Goal: Task Accomplishment & Management: Use online tool/utility

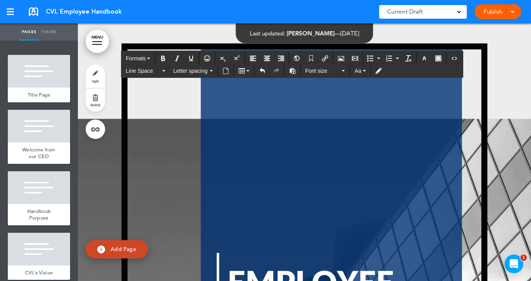
scroll to position [14626, 0]
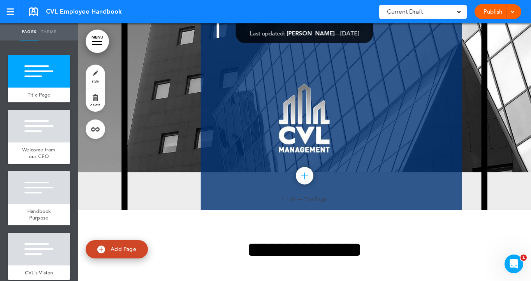
scroll to position [349, 0]
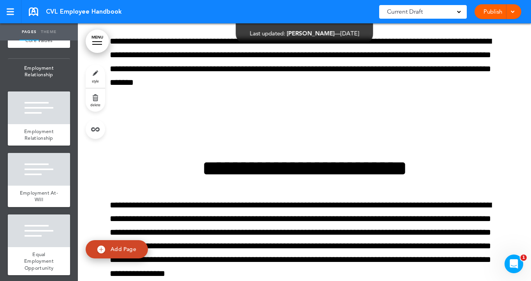
scroll to position [288, 0]
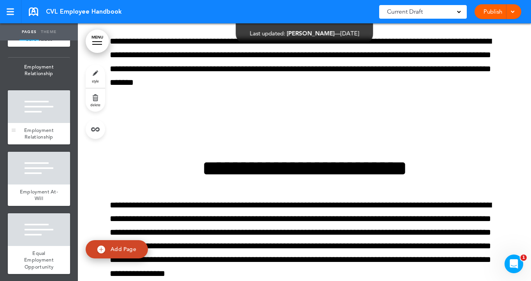
click at [43, 137] on span "Employment Relationship" at bounding box center [39, 134] width 30 height 14
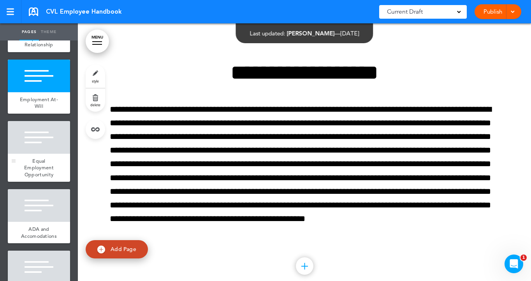
scroll to position [382, 0]
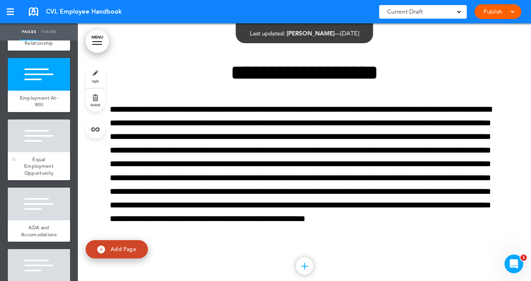
click at [20, 161] on div "Equal Employment Opportunity" at bounding box center [39, 166] width 62 height 28
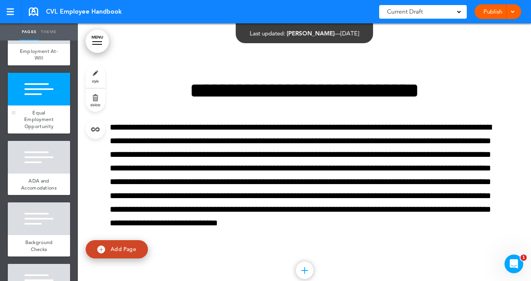
scroll to position [429, 0]
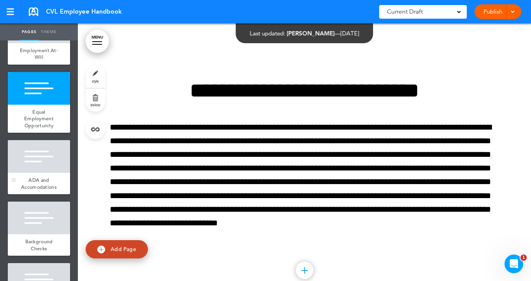
click at [34, 173] on div "ADA and Accomodations" at bounding box center [39, 183] width 62 height 21
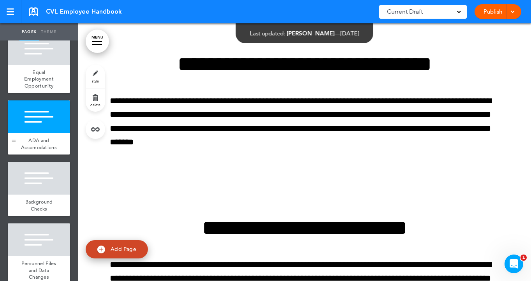
scroll to position [470, 0]
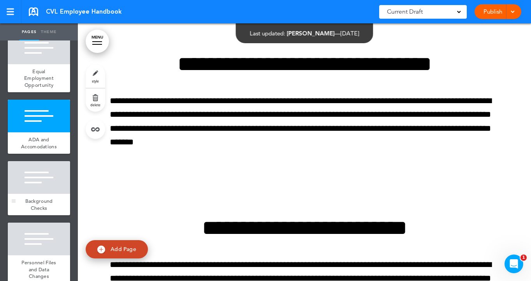
click at [38, 201] on span "Background Checks" at bounding box center [39, 205] width 28 height 14
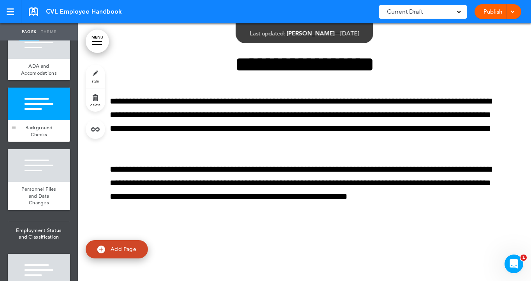
scroll to position [547, 0]
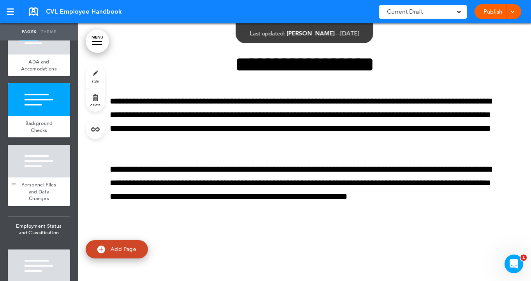
click at [41, 186] on span "Personnel Files and Data Changes" at bounding box center [38, 191] width 35 height 20
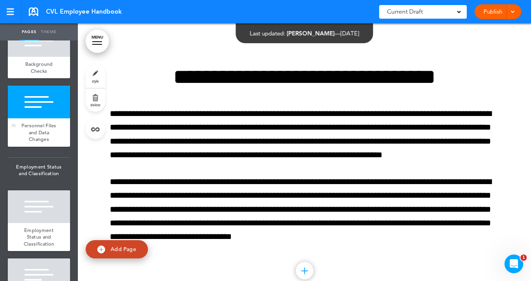
scroll to position [608, 0]
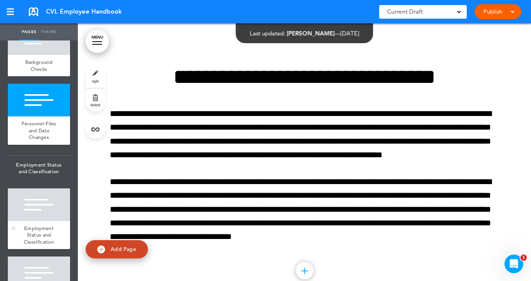
click at [41, 212] on div at bounding box center [39, 204] width 62 height 33
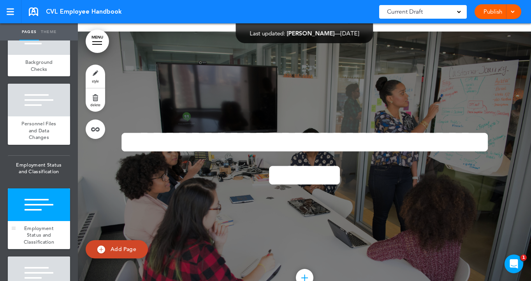
scroll to position [4897, 0]
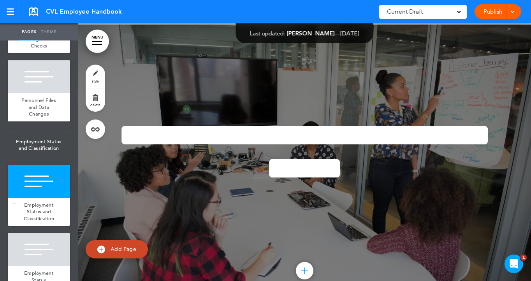
click at [41, 212] on span "Employment Status and Classification" at bounding box center [39, 212] width 30 height 20
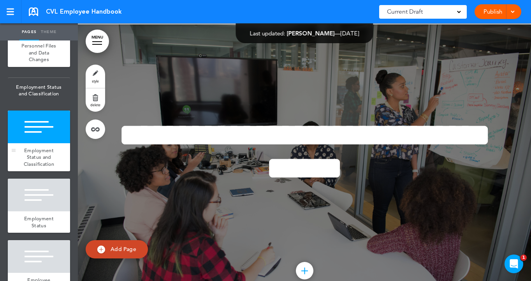
scroll to position [689, 0]
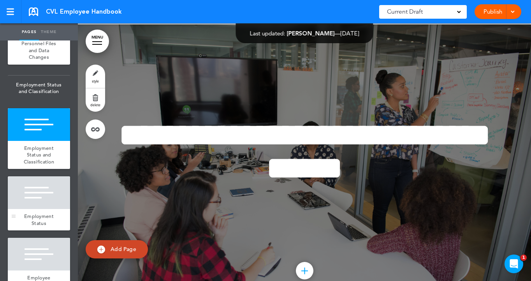
click at [40, 216] on span "Employment Status" at bounding box center [39, 220] width 30 height 14
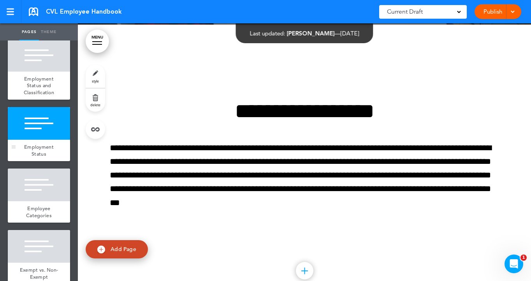
scroll to position [762, 0]
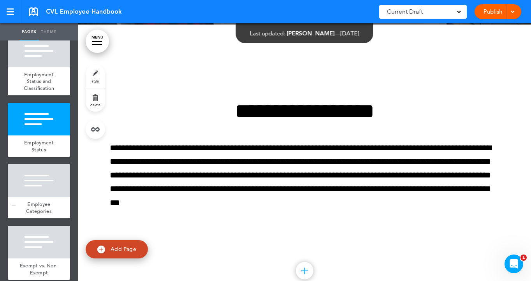
click at [41, 207] on span "Employee Categories" at bounding box center [39, 208] width 26 height 14
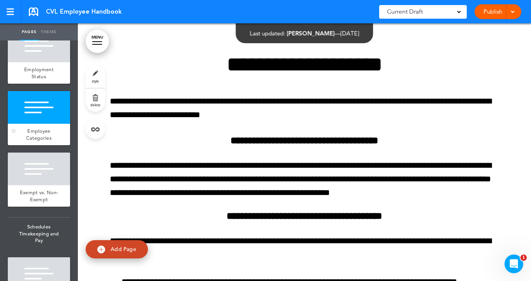
scroll to position [837, 0]
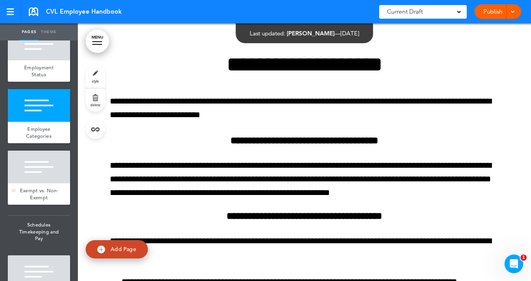
click at [42, 188] on span "Exempt vs. Non-Exempt" at bounding box center [39, 194] width 39 height 14
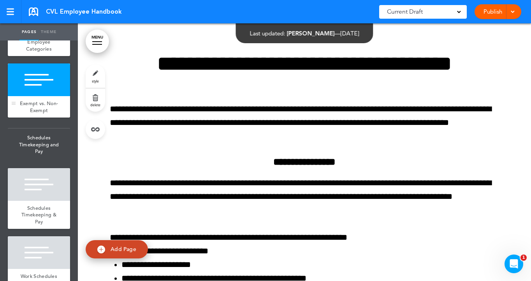
scroll to position [935, 0]
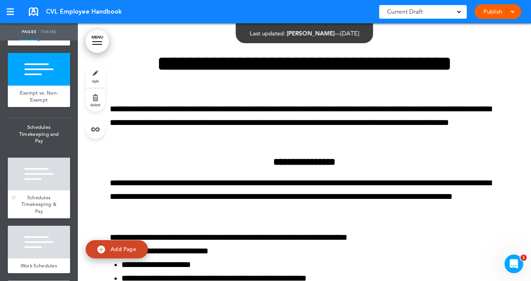
click at [40, 194] on span "Schedules Timekeeping & Pay" at bounding box center [38, 204] width 35 height 20
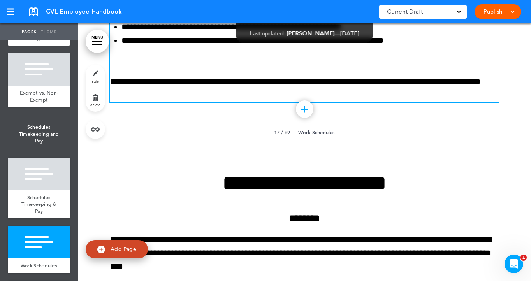
scroll to position [7108, 0]
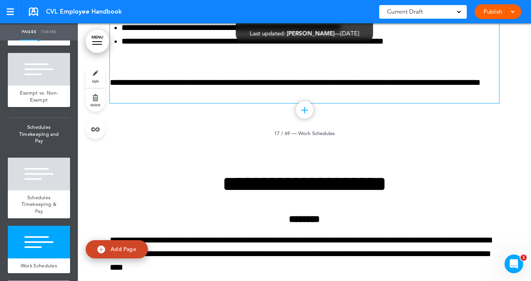
click at [156, 89] on p "**********" at bounding box center [304, 83] width 389 height 14
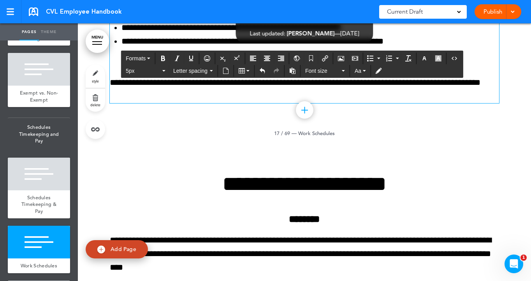
click at [156, 89] on p "**********" at bounding box center [304, 83] width 389 height 14
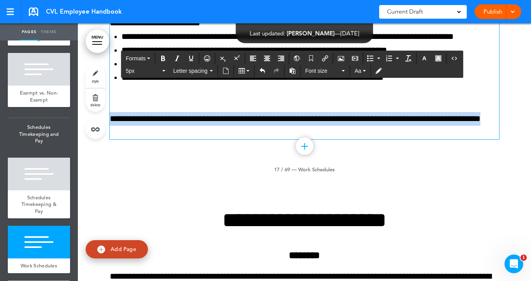
scroll to position [7071, 0]
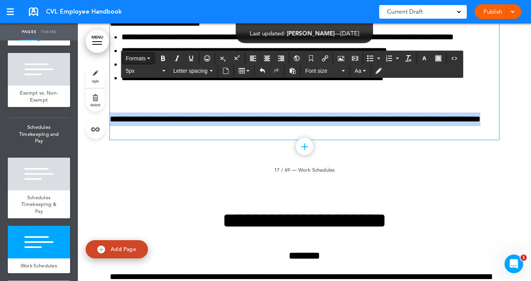
click at [150, 58] on icon "button" at bounding box center [148, 59] width 3 height 2
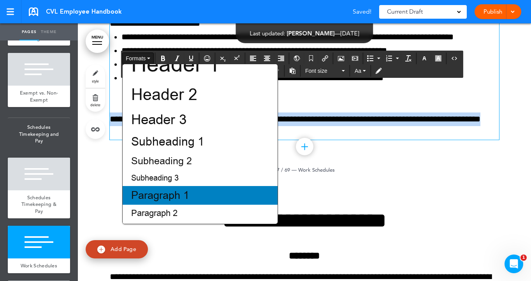
scroll to position [68, 0]
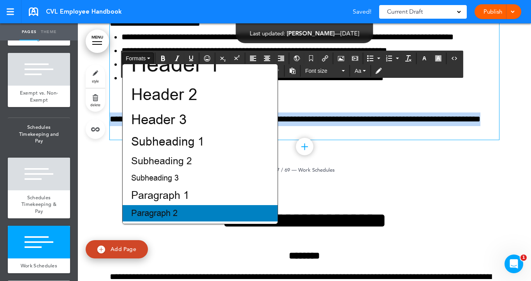
click at [160, 210] on span "Paragraph 2" at bounding box center [154, 213] width 48 height 12
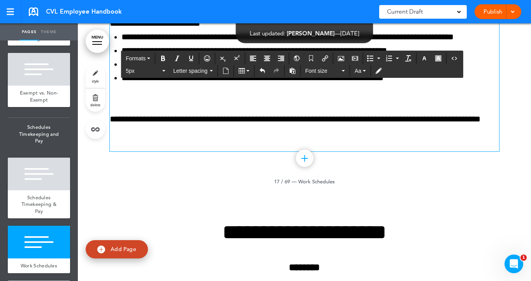
click at [160, 126] on p "**********" at bounding box center [304, 119] width 389 height 14
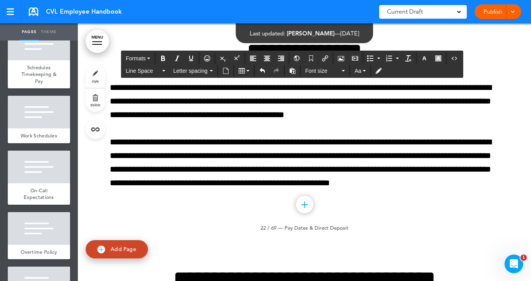
scroll to position [1054, 0]
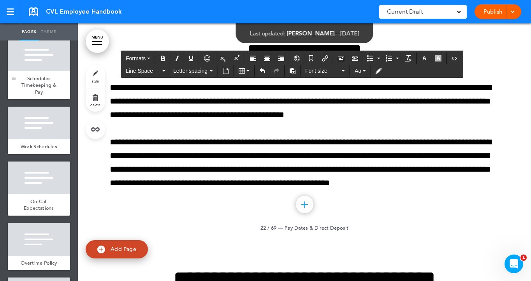
click at [47, 88] on div "Schedules Timekeeping & Pay" at bounding box center [39, 85] width 62 height 28
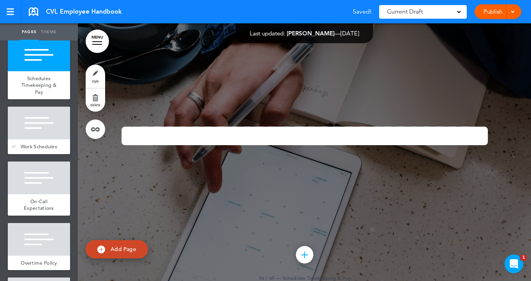
scroll to position [1077, 0]
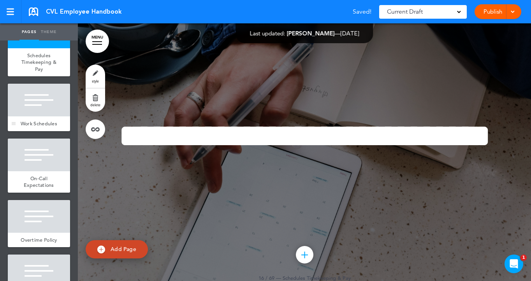
click at [43, 120] on span "Work Schedules" at bounding box center [39, 123] width 37 height 7
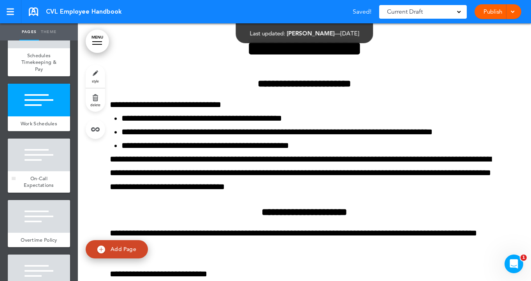
click at [34, 175] on span "On-Call Expectations" at bounding box center [39, 182] width 30 height 14
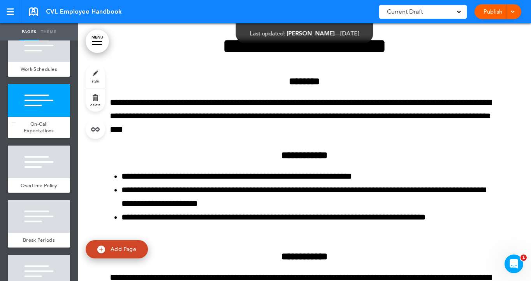
scroll to position [1133, 0]
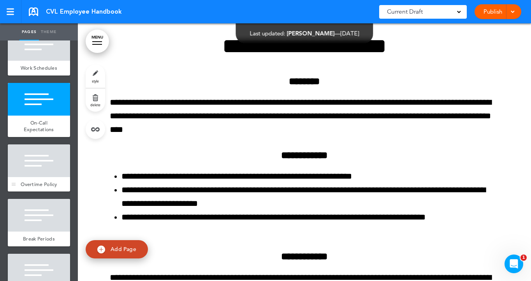
click at [38, 177] on div "Overtime Policy" at bounding box center [39, 184] width 62 height 15
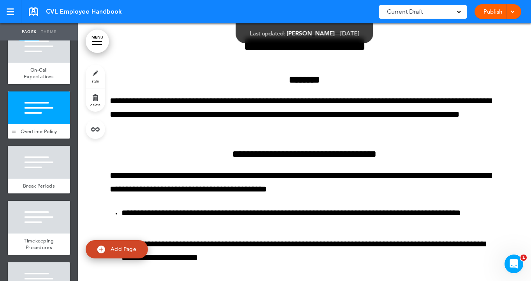
scroll to position [1201, 0]
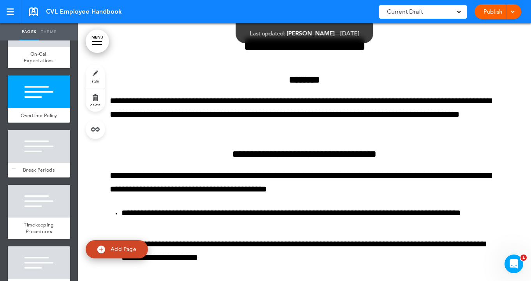
click at [43, 165] on div "Break Periods" at bounding box center [39, 170] width 62 height 15
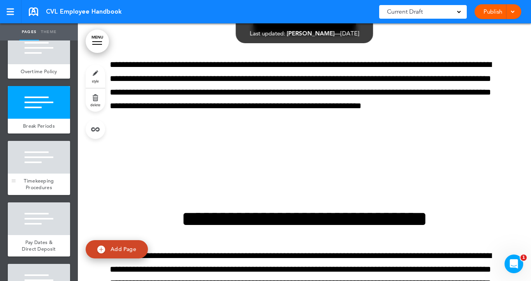
scroll to position [1256, 0]
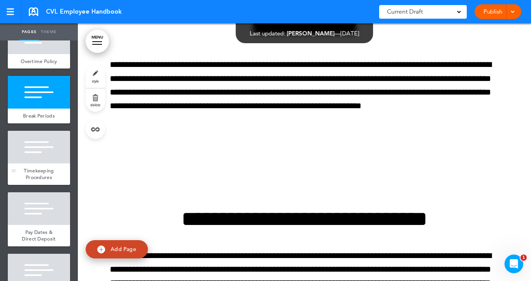
click at [40, 167] on span "Timekeeping Procedures" at bounding box center [39, 174] width 30 height 14
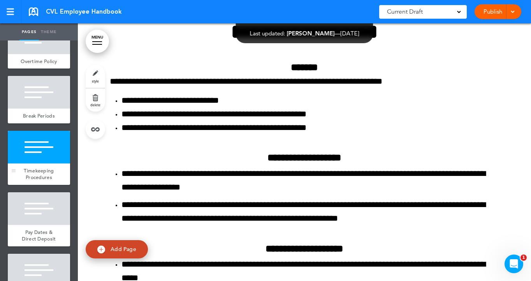
scroll to position [8786, 0]
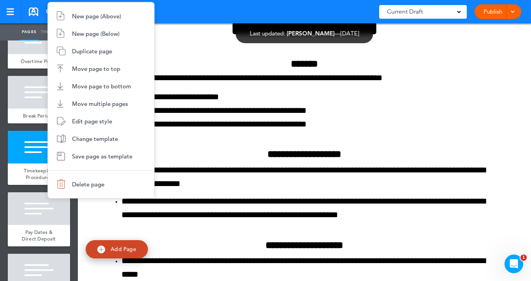
click at [39, 165] on div at bounding box center [265, 140] width 531 height 281
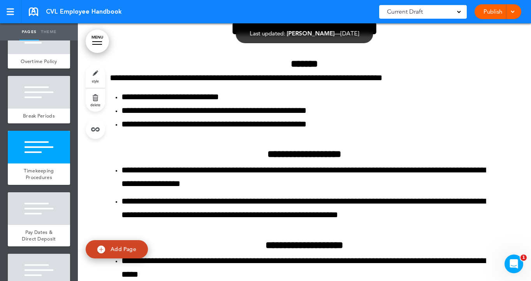
click at [97, 81] on span "style" at bounding box center [95, 81] width 7 height 5
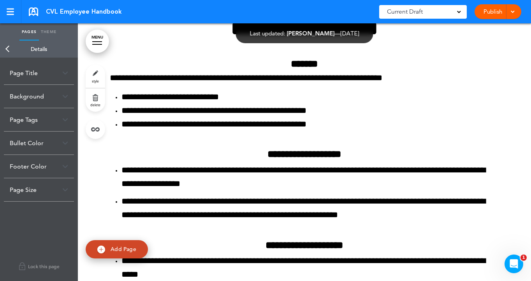
click at [34, 79] on div "Page Title" at bounding box center [39, 72] width 70 height 23
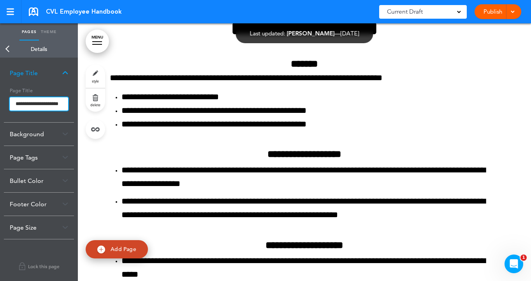
click at [52, 104] on input "**********" at bounding box center [39, 103] width 58 height 13
type input "**********"
click at [11, 51] on body "Checking url availability Make this page common so it is available in other han…" at bounding box center [265, 140] width 531 height 281
click at [6, 49] on link "Back" at bounding box center [8, 48] width 16 height 17
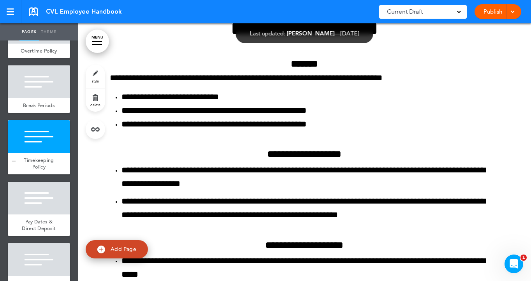
scroll to position [1268, 0]
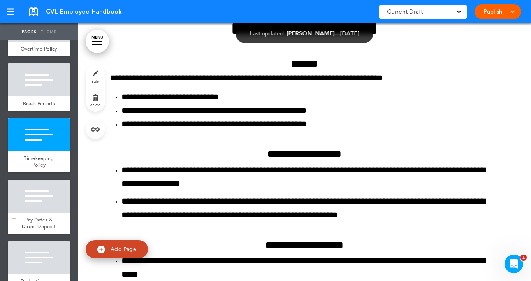
click at [37, 216] on span "Pay Dates & Direct Deposit" at bounding box center [39, 223] width 34 height 14
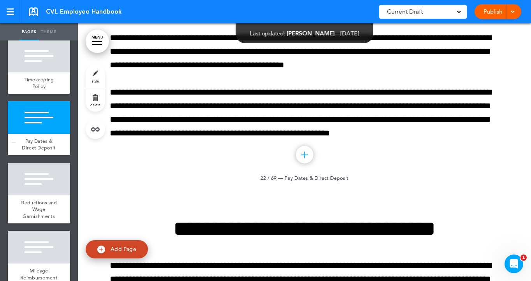
scroll to position [1350, 0]
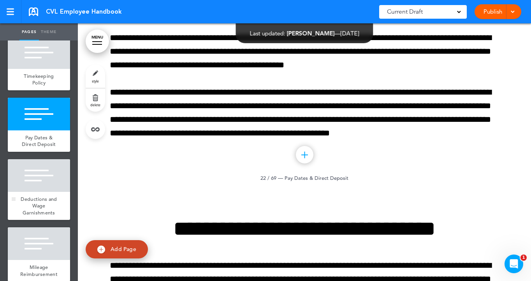
click at [45, 196] on span "Deductions and Wage Garnishments" at bounding box center [39, 206] width 36 height 20
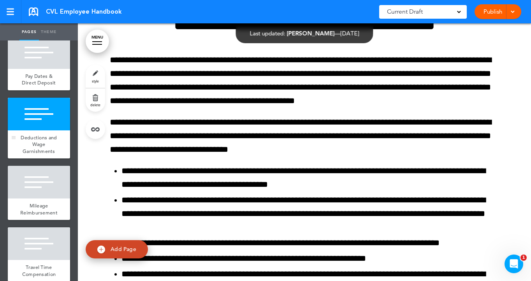
scroll to position [1415, 0]
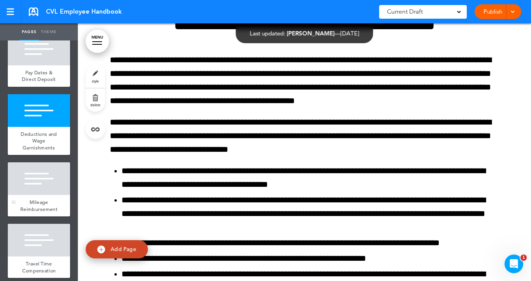
click at [38, 200] on span "Mileage Reimbursement" at bounding box center [38, 206] width 37 height 14
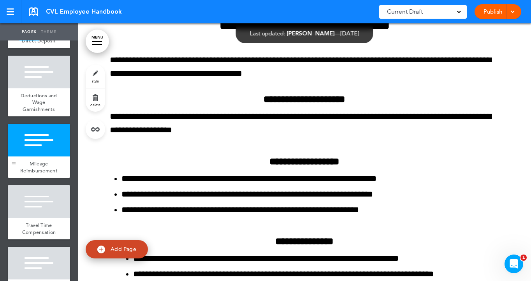
scroll to position [1463, 0]
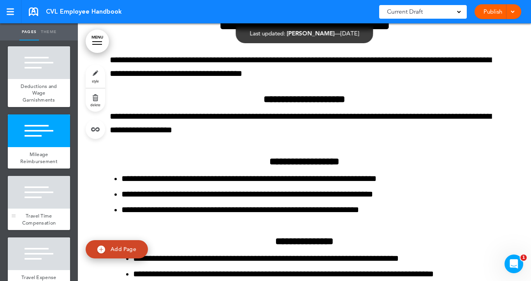
click at [38, 212] on span "Travel Time Compensation" at bounding box center [39, 219] width 34 height 14
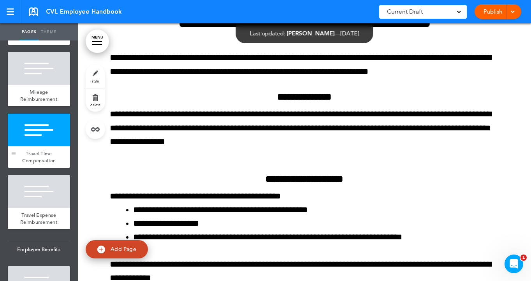
scroll to position [1526, 0]
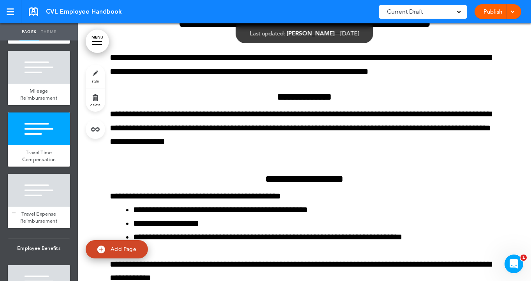
click at [40, 210] on span "Travel Expense Reimbursement" at bounding box center [38, 217] width 37 height 14
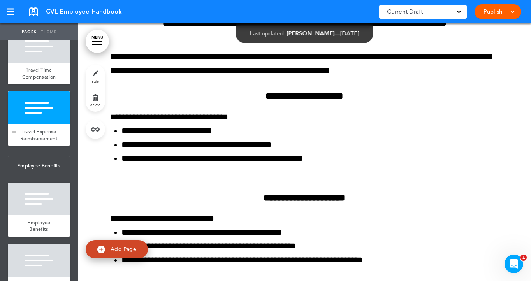
scroll to position [1610, 0]
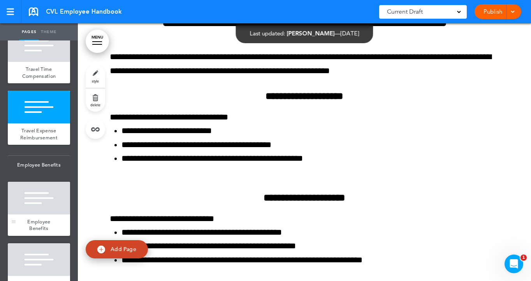
click at [39, 214] on div "Employee Benefits" at bounding box center [39, 224] width 62 height 21
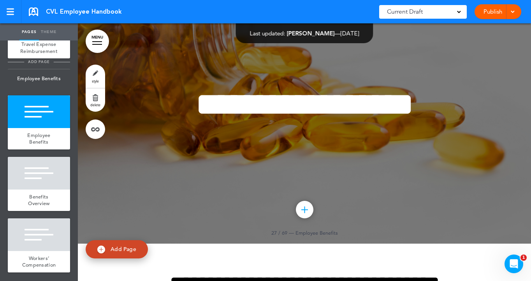
scroll to position [1707, 0]
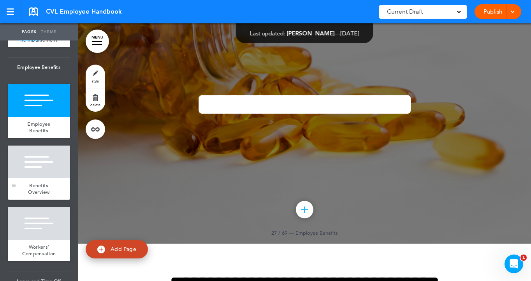
click at [38, 182] on span "Benefits Overview" at bounding box center [38, 189] width 21 height 14
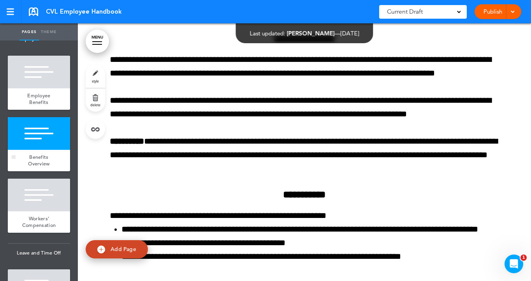
scroll to position [1741, 0]
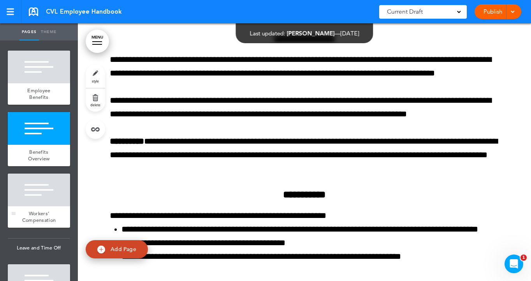
click at [33, 210] on span "Workers’ Compensation" at bounding box center [39, 217] width 34 height 14
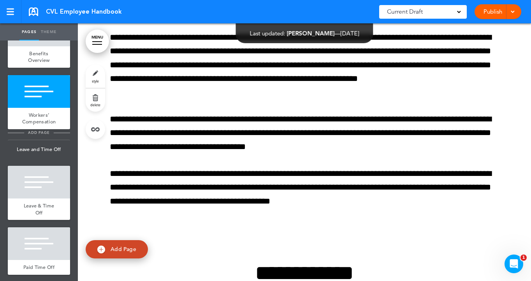
scroll to position [1841, 0]
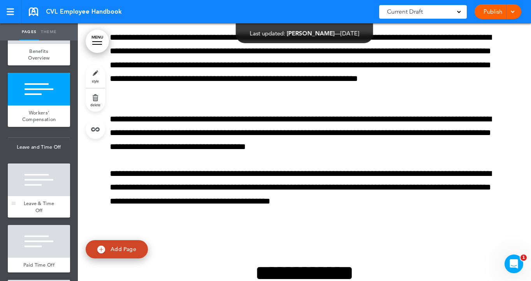
click at [33, 200] on span "Leave & Time Off" at bounding box center [39, 207] width 31 height 14
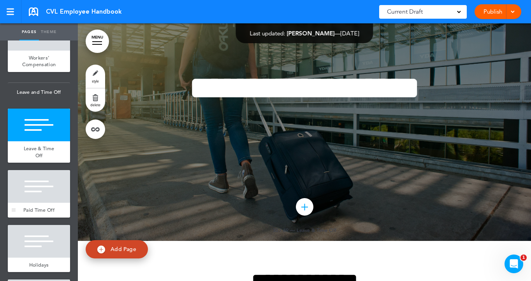
click at [33, 203] on div "Paid Time Off" at bounding box center [39, 210] width 62 height 15
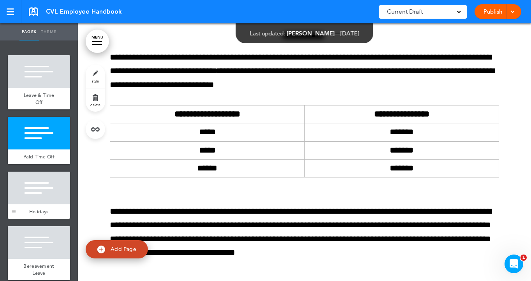
click at [36, 208] on span "Holidays" at bounding box center [38, 211] width 19 height 7
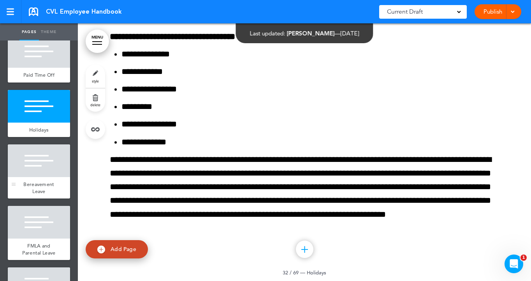
click at [42, 181] on span "Bereavement Leave" at bounding box center [38, 188] width 31 height 14
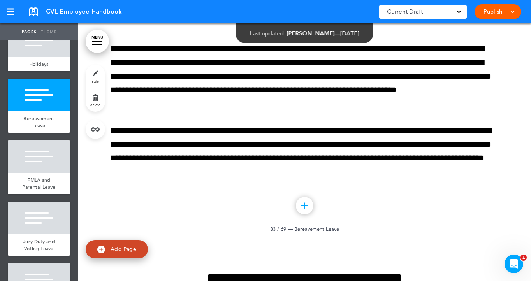
click at [36, 177] on span "FMLA and Parental Leave" at bounding box center [38, 184] width 33 height 14
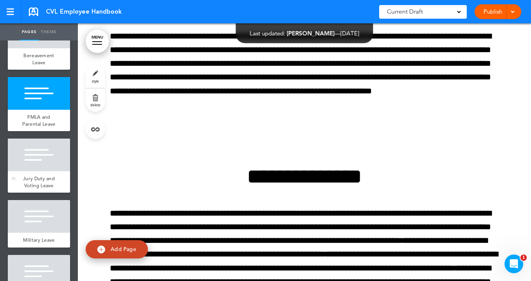
click at [33, 175] on span "Jury Duty and Voting Leave" at bounding box center [39, 182] width 32 height 14
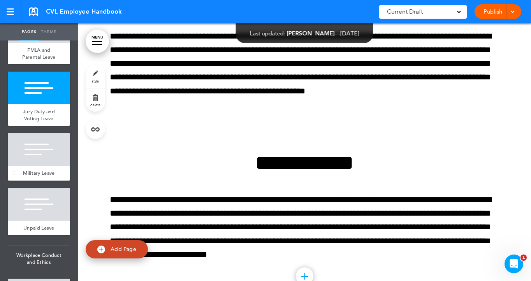
click at [38, 170] on span "Military Leave" at bounding box center [39, 173] width 32 height 7
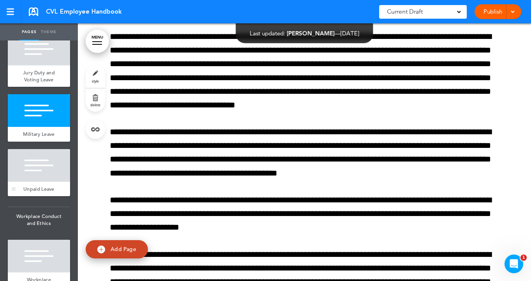
click at [37, 186] on span "Unpaid Leave" at bounding box center [38, 189] width 31 height 7
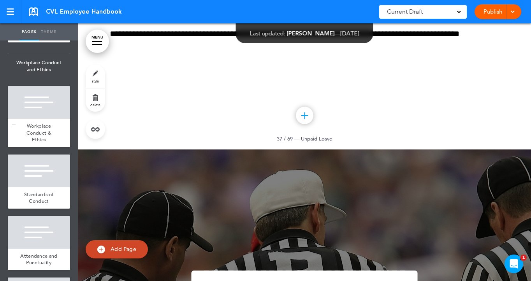
click at [43, 125] on span "Workplace Conduct & Ethics" at bounding box center [38, 133] width 25 height 20
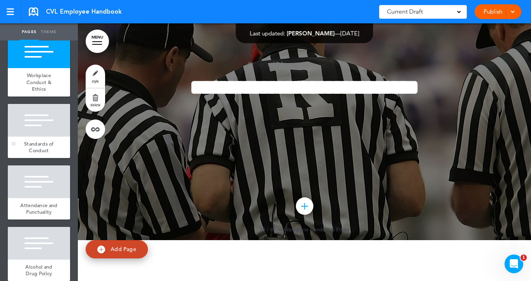
click at [32, 140] on span "Standards of Conduct" at bounding box center [39, 147] width 30 height 14
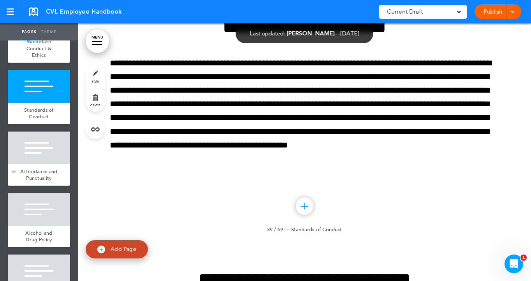
click at [37, 168] on span "Attendance and Punctuality" at bounding box center [38, 175] width 37 height 14
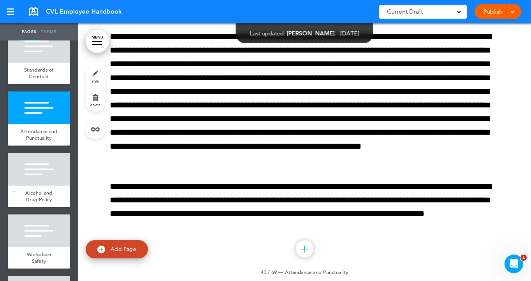
click at [40, 189] on span "Alcohol and Drug Policy" at bounding box center [38, 196] width 27 height 14
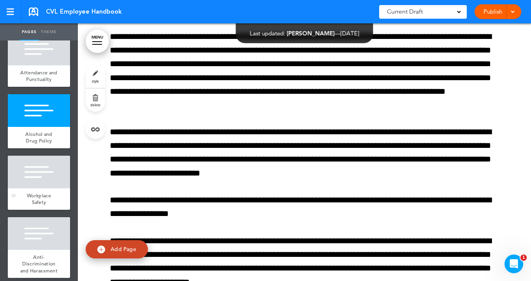
click at [41, 192] on span "Workplace Safety" at bounding box center [39, 199] width 24 height 14
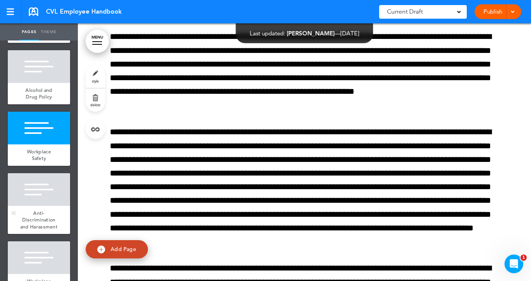
click at [37, 210] on span "Anti-Discrimination and Harassment" at bounding box center [38, 220] width 37 height 20
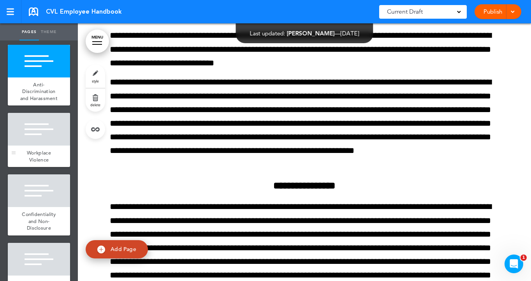
click at [35, 149] on span "Workplace Violence" at bounding box center [39, 156] width 24 height 14
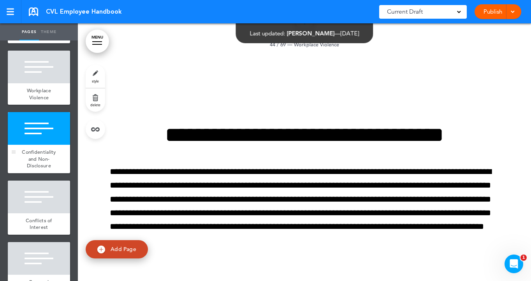
click at [36, 149] on span "Confidentiality and Non-Disclosure" at bounding box center [39, 159] width 34 height 20
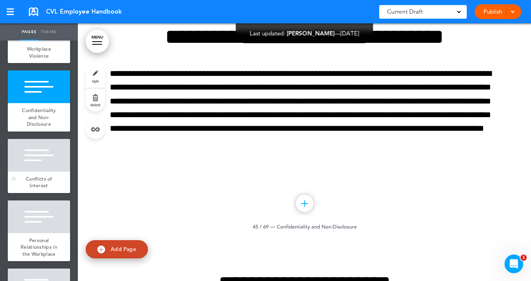
click at [37, 175] on span "Conflicts of Interest" at bounding box center [39, 182] width 26 height 14
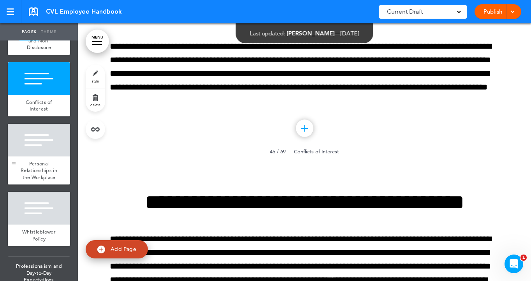
click at [37, 160] on span "Personal Relationships in the Workplace" at bounding box center [39, 170] width 37 height 20
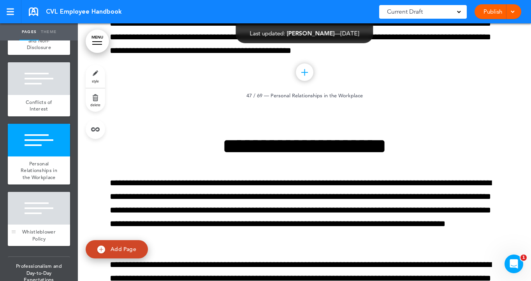
click at [38, 228] on span "Whistleblower Policy" at bounding box center [38, 235] width 33 height 14
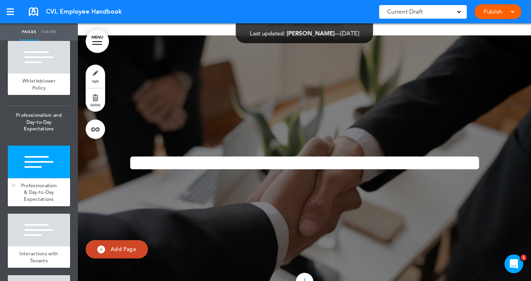
click at [40, 182] on span "Professionalism & Day-to-Day Expectations" at bounding box center [39, 192] width 36 height 20
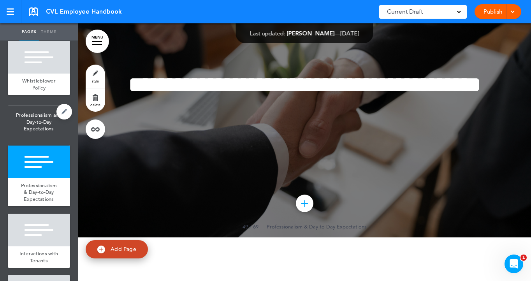
click at [37, 106] on span "Professionalism and Day-to-Day Expectations" at bounding box center [39, 122] width 62 height 32
click at [35, 106] on span "Professionalism and Day-to-Day Expectations" at bounding box center [39, 122] width 62 height 32
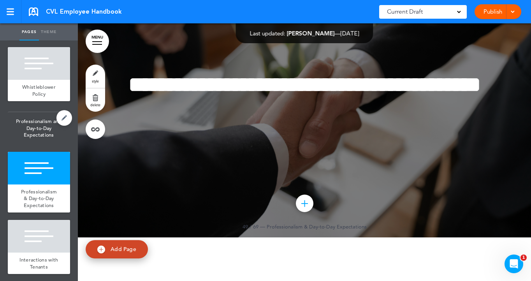
click at [35, 112] on span "Professionalism and Day-to-Day Expectations" at bounding box center [39, 128] width 62 height 32
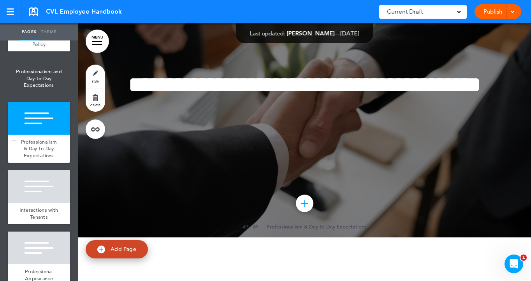
click at [39, 139] on span "Professionalism & Day-to-Day Expectations" at bounding box center [39, 149] width 36 height 20
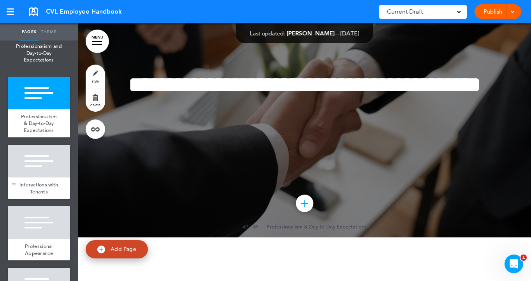
click at [37, 181] on span "Interactions with Tenants" at bounding box center [38, 188] width 39 height 14
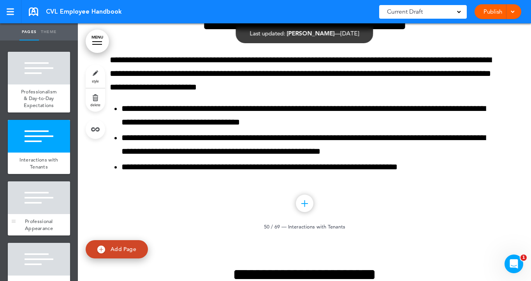
click at [34, 218] on span "Professional Appearance" at bounding box center [39, 225] width 28 height 14
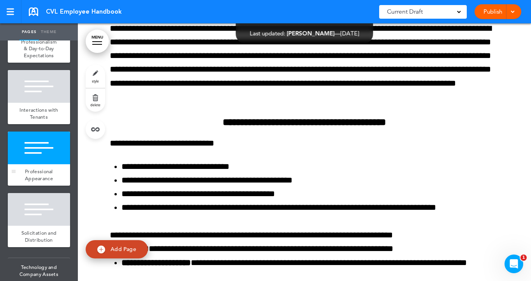
click at [34, 230] on span "Solicitation and Distribution" at bounding box center [38, 237] width 35 height 14
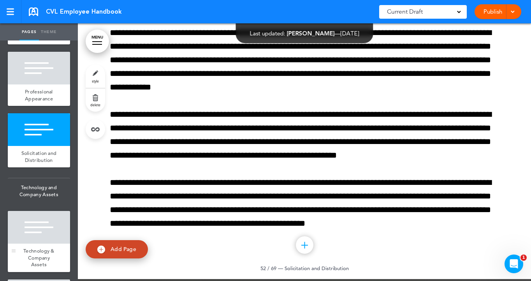
click at [39, 247] on span "Technology & Company Assets" at bounding box center [38, 257] width 31 height 20
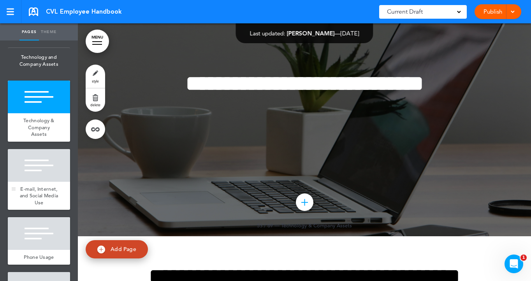
click at [33, 186] on span "E-mail, Internet, and Social Media Use" at bounding box center [39, 196] width 39 height 20
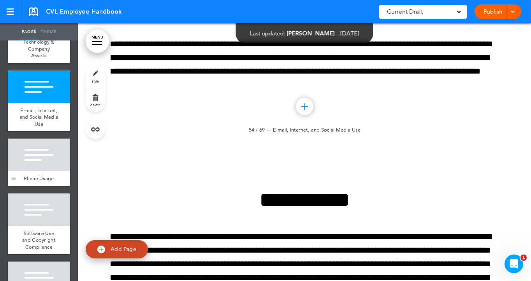
scroll to position [3540, 0]
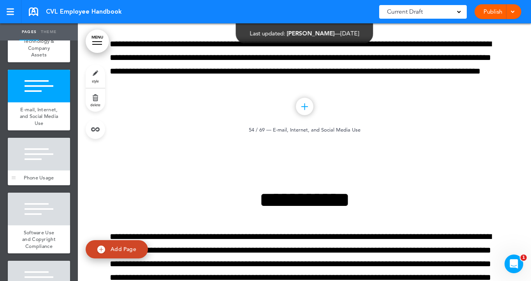
click at [37, 174] on span "Phone Usage" at bounding box center [39, 177] width 30 height 7
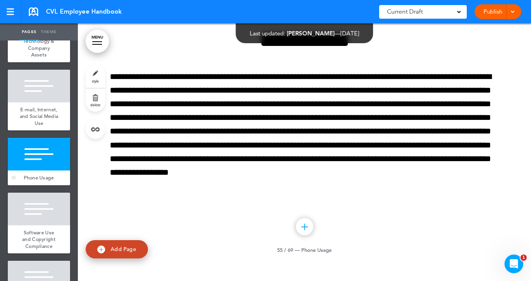
scroll to position [25234, 0]
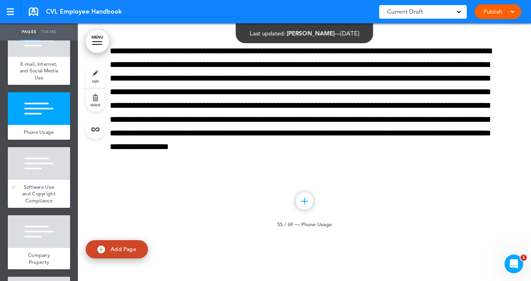
click at [37, 184] on span "Software Use and Copyright Compliance" at bounding box center [38, 194] width 33 height 20
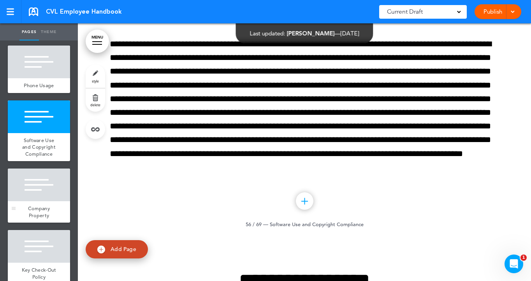
click at [36, 201] on div "Company Property" at bounding box center [39, 211] width 62 height 21
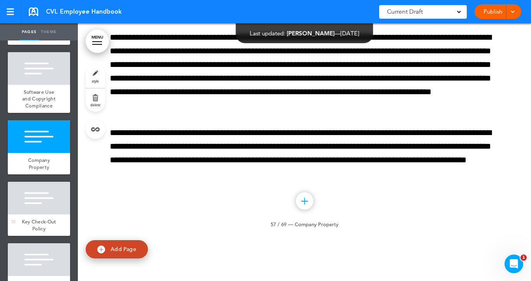
click at [35, 214] on div "Key Check-Out Policy" at bounding box center [39, 224] width 62 height 21
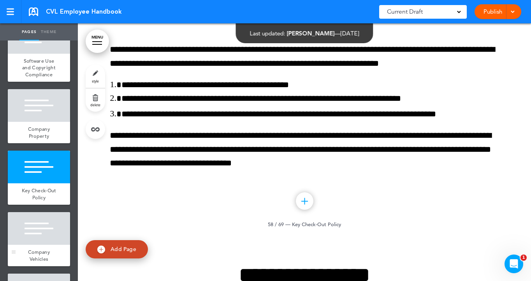
click at [35, 249] on span "Company Vehicles" at bounding box center [39, 256] width 22 height 14
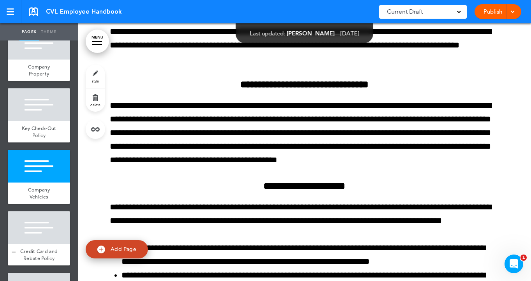
click at [42, 211] on div at bounding box center [39, 227] width 62 height 33
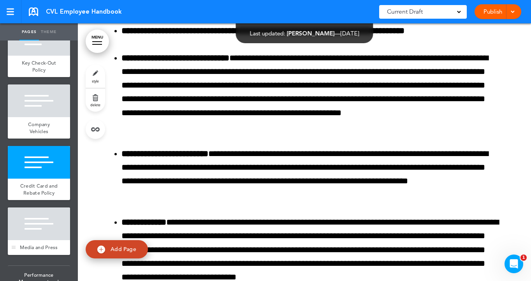
click at [42, 240] on div "Media and Press" at bounding box center [39, 247] width 62 height 15
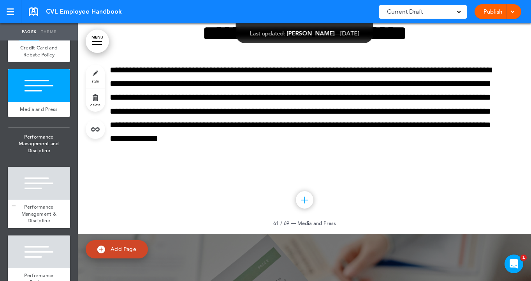
click at [41, 203] on span "Performance Management & Discipline" at bounding box center [38, 213] width 35 height 20
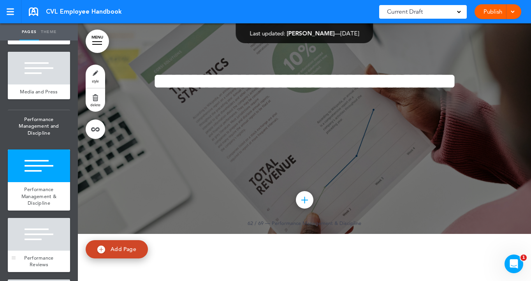
click at [36, 254] on span "Performance Reviews" at bounding box center [38, 261] width 29 height 14
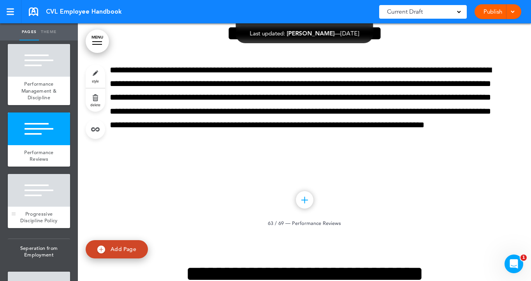
click at [44, 210] on span "Progressive Discipline Policy" at bounding box center [38, 217] width 37 height 14
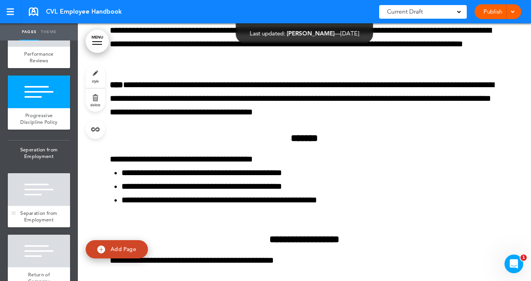
click at [39, 210] on span "Separation from Employment" at bounding box center [38, 217] width 37 height 14
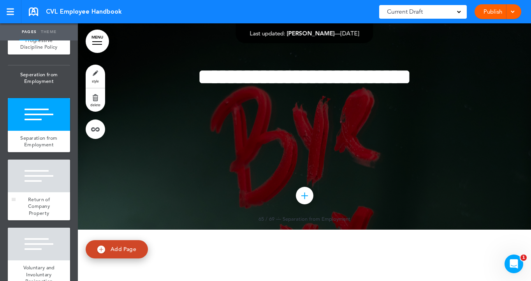
click at [41, 196] on span "Return of Company Property" at bounding box center [39, 206] width 22 height 20
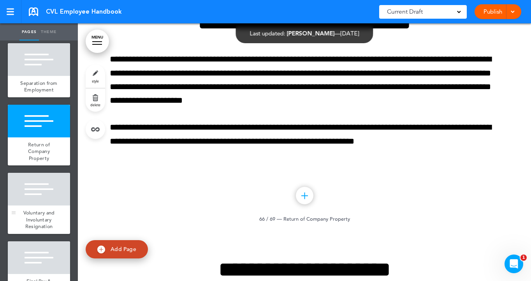
click at [39, 209] on span "Voluntary and Involuntary Resignation" at bounding box center [39, 219] width 32 height 20
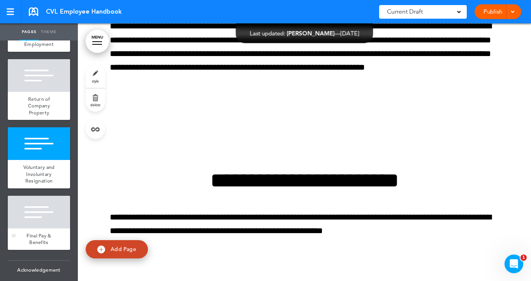
click at [37, 232] on span "Final Pay & Benefits" at bounding box center [38, 239] width 25 height 14
